Goal: Information Seeking & Learning: Learn about a topic

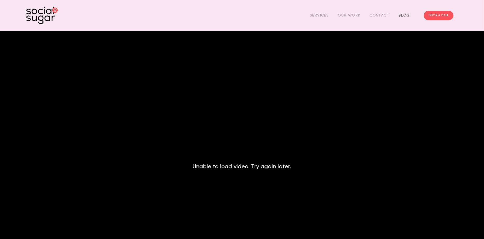
drag, startPoint x: 396, startPoint y: 14, endPoint x: 406, endPoint y: 15, distance: 10.2
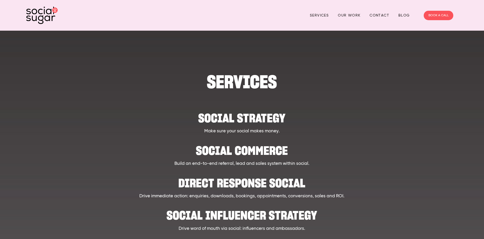
click at [252, 80] on h1 "SERVICES" at bounding box center [242, 82] width 373 height 16
click at [240, 118] on h2 "Social strategy" at bounding box center [242, 115] width 373 height 16
click at [222, 140] on h2 "Social Commerce" at bounding box center [242, 148] width 373 height 16
click at [215, 182] on h2 "Direct Response Social" at bounding box center [242, 180] width 373 height 16
click at [228, 214] on h2 "Social influencer strategy" at bounding box center [242, 212] width 373 height 16
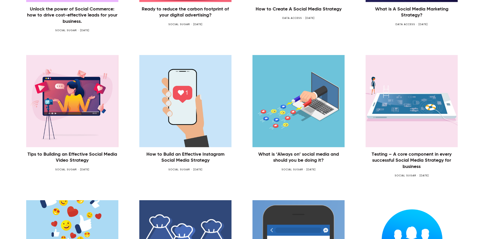
scroll to position [288, 0]
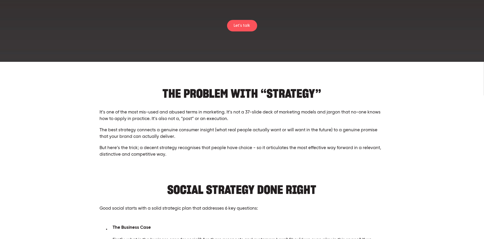
scroll to position [105, 0]
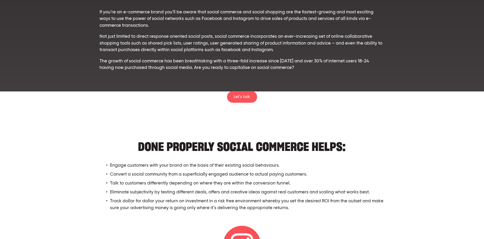
scroll to position [157, 0]
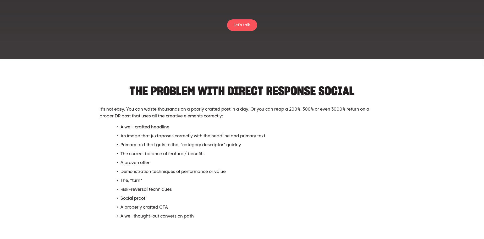
scroll to position [157, 0]
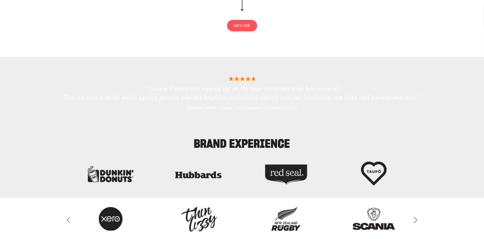
scroll to position [628, 0]
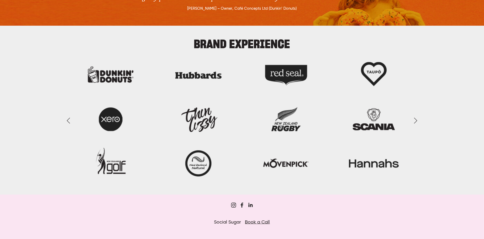
click at [118, 78] on img at bounding box center [241, 120] width 367 height 124
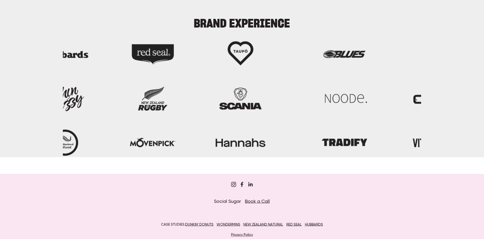
scroll to position [673, 0]
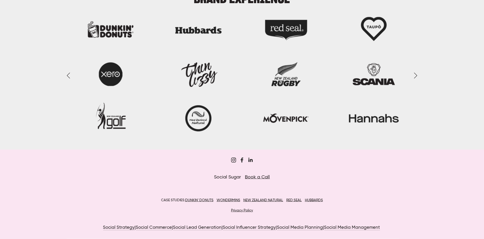
click at [414, 74] on link "Next Slide" at bounding box center [415, 75] width 12 height 16
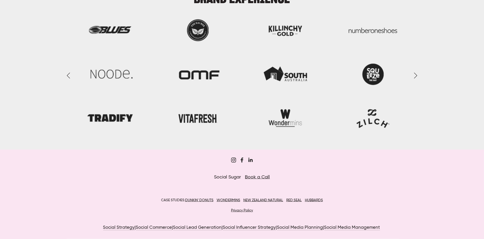
click at [191, 122] on img at bounding box center [241, 75] width 367 height 124
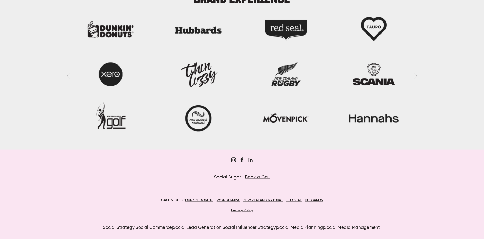
click at [191, 122] on img at bounding box center [241, 75] width 367 height 124
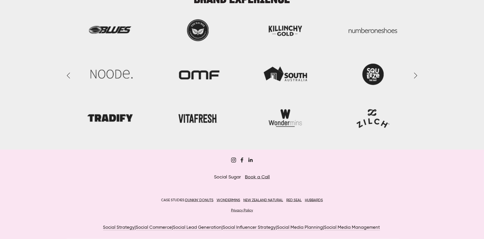
click at [191, 122] on img at bounding box center [241, 75] width 367 height 124
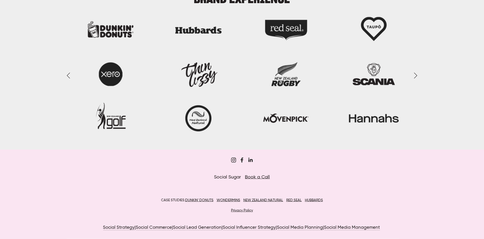
click at [200, 73] on img at bounding box center [241, 75] width 367 height 124
